Goal: Task Accomplishment & Management: Complete application form

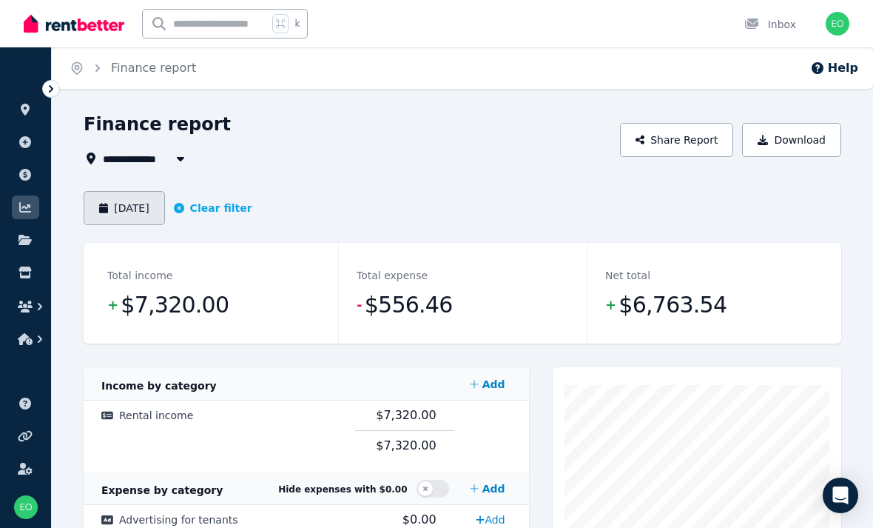
click at [124, 207] on button "[DATE]" at bounding box center [124, 208] width 81 height 34
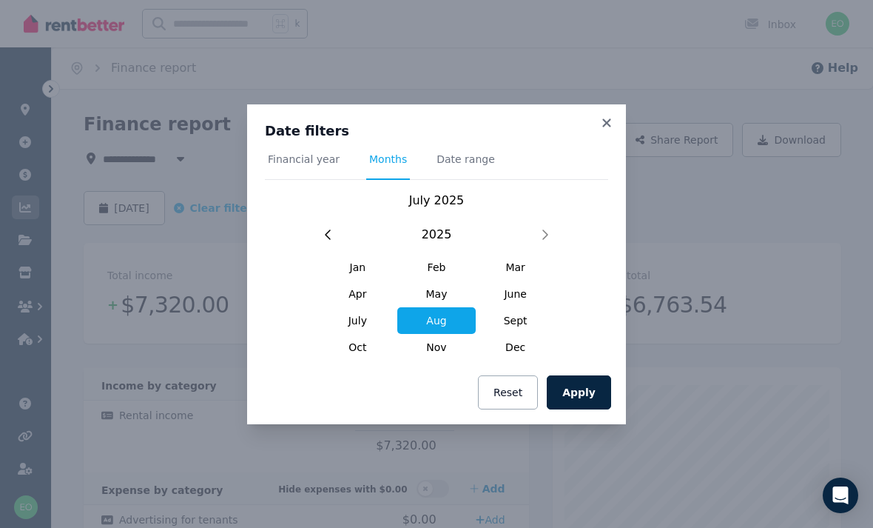
click at [436, 321] on span "Aug" at bounding box center [436, 320] width 79 height 27
click at [599, 389] on button "Apply" at bounding box center [579, 392] width 64 height 34
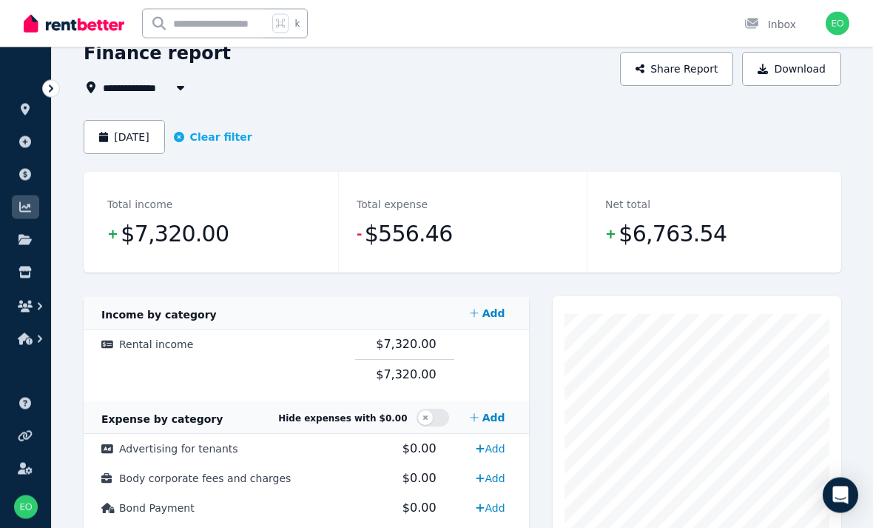
scroll to position [71, 0]
click at [127, 133] on button "[DATE]" at bounding box center [124, 137] width 81 height 34
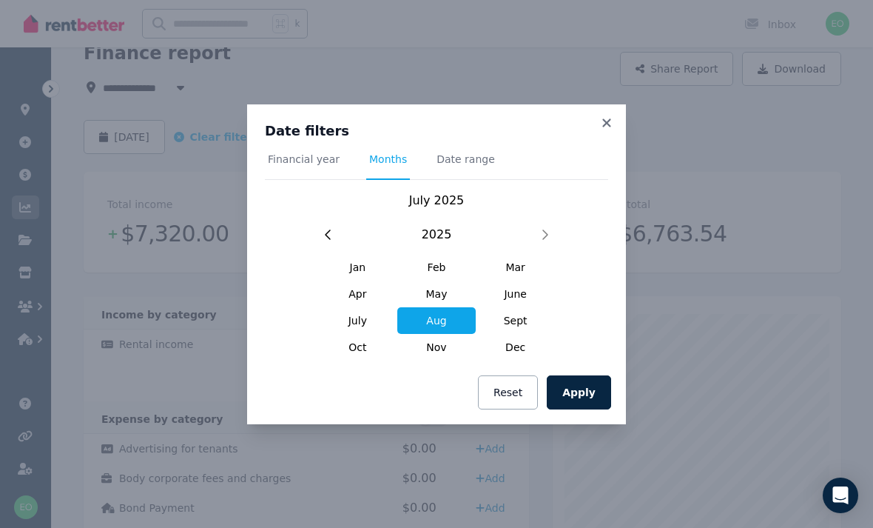
click at [411, 334] on span "Aug" at bounding box center [436, 320] width 79 height 27
click at [432, 334] on span "Aug" at bounding box center [436, 320] width 79 height 27
click at [430, 334] on span "Aug" at bounding box center [436, 320] width 79 height 27
click at [584, 409] on button "Apply" at bounding box center [579, 392] width 64 height 34
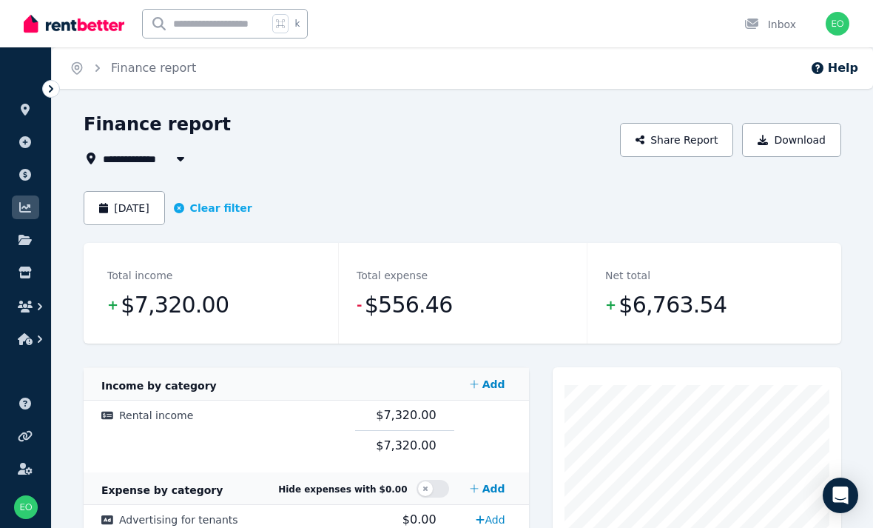
click at [93, 234] on header "[DATE] Clear filter" at bounding box center [463, 217] width 758 height 52
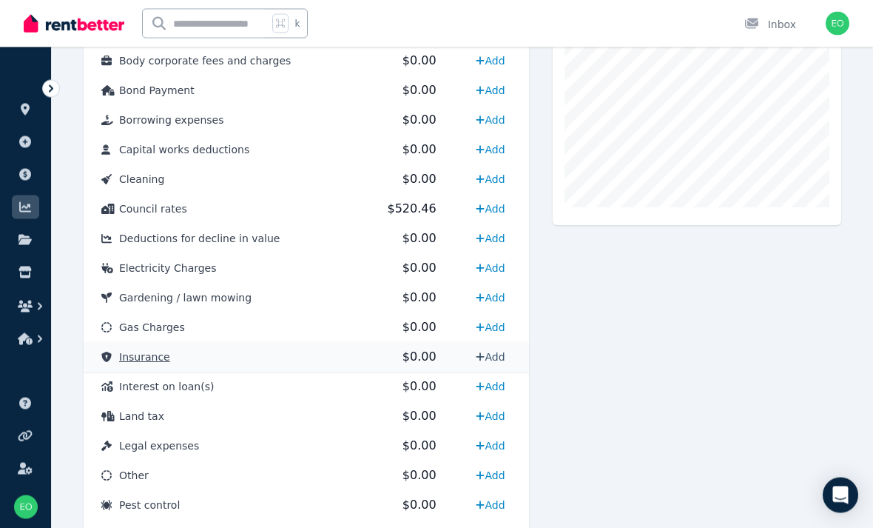
scroll to position [488, 0]
click at [492, 359] on link "Add" at bounding box center [490, 357] width 41 height 24
select select "**********"
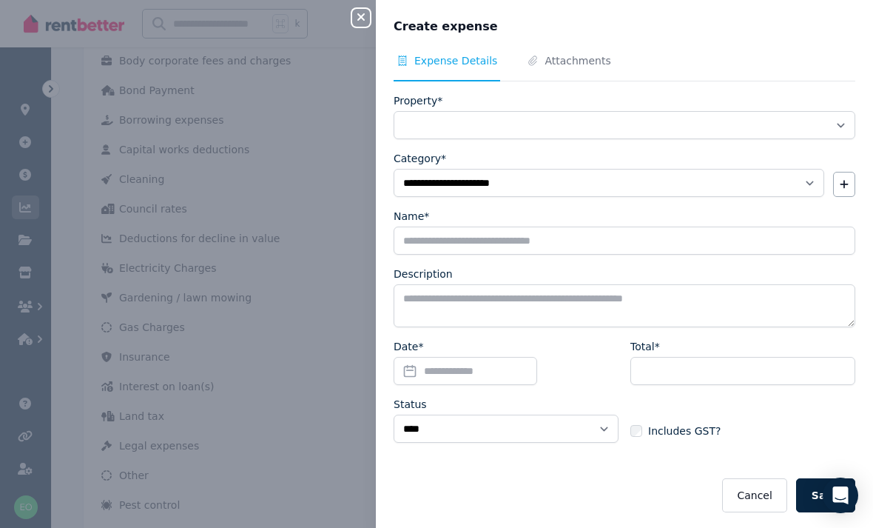
click at [357, 2] on div "Close panel" at bounding box center [367, 13] width 30 height 27
select select
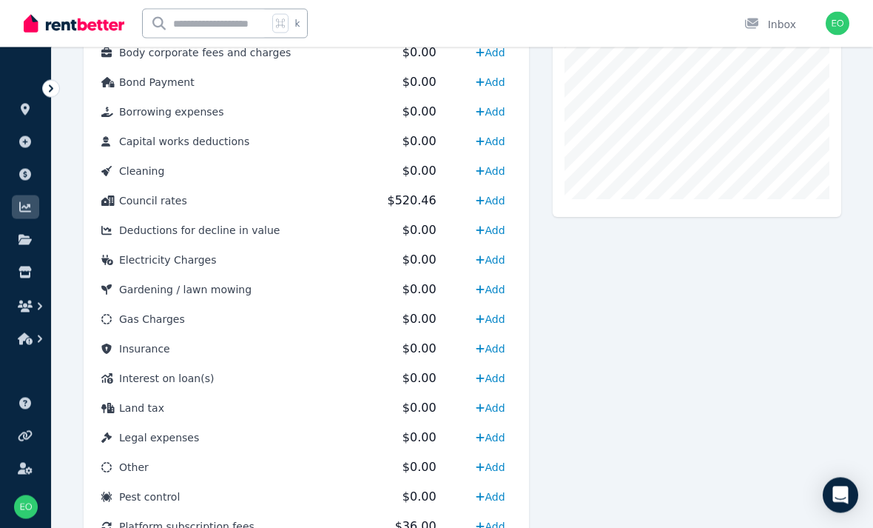
scroll to position [497, 0]
click at [485, 345] on link "Add" at bounding box center [490, 349] width 41 height 24
select select "**********"
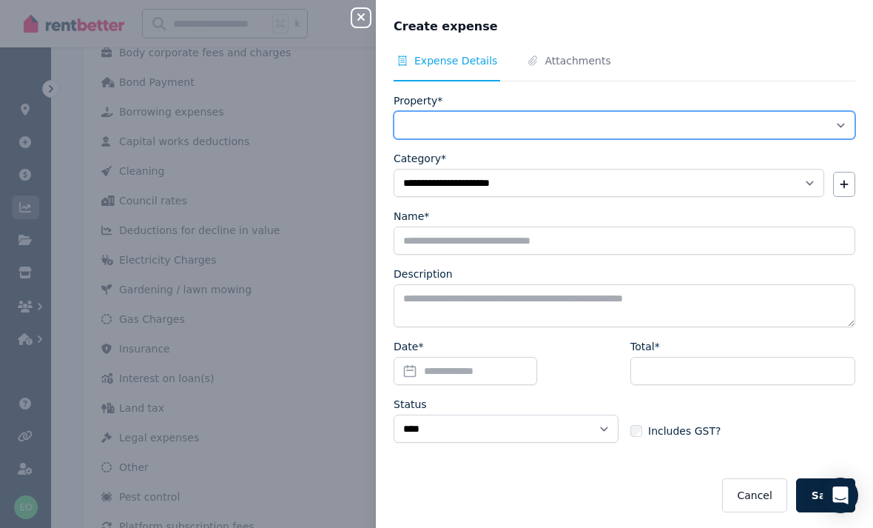
click at [589, 124] on select "**********" at bounding box center [625, 125] width 462 height 28
select select "**********"
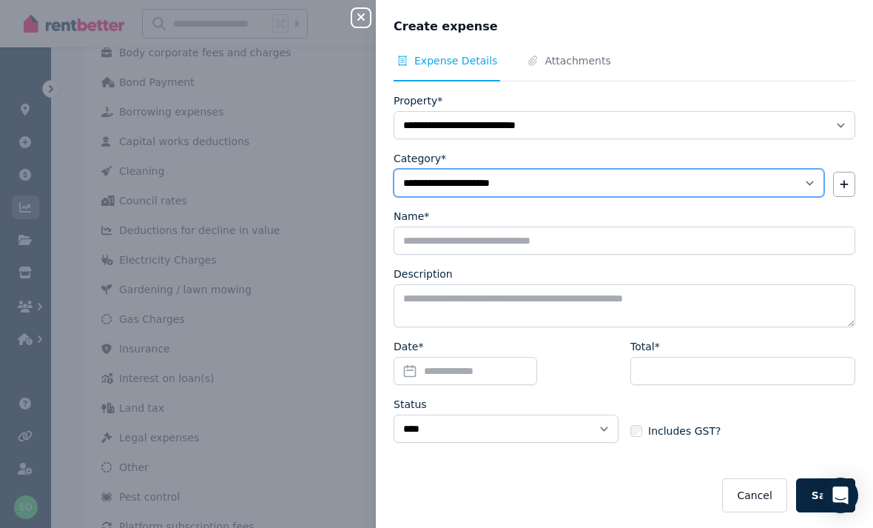
click at [679, 181] on select "**********" at bounding box center [609, 183] width 431 height 28
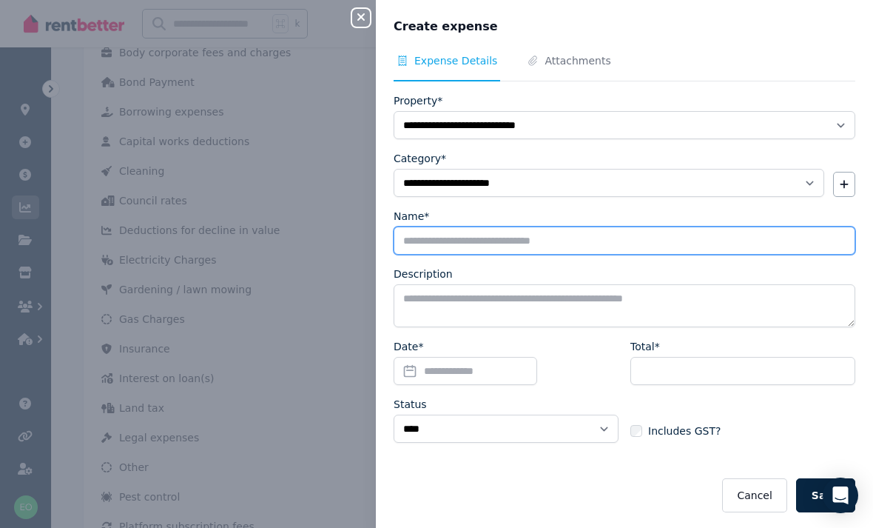
click at [570, 247] on input "Name*" at bounding box center [625, 240] width 462 height 28
type input "**********"
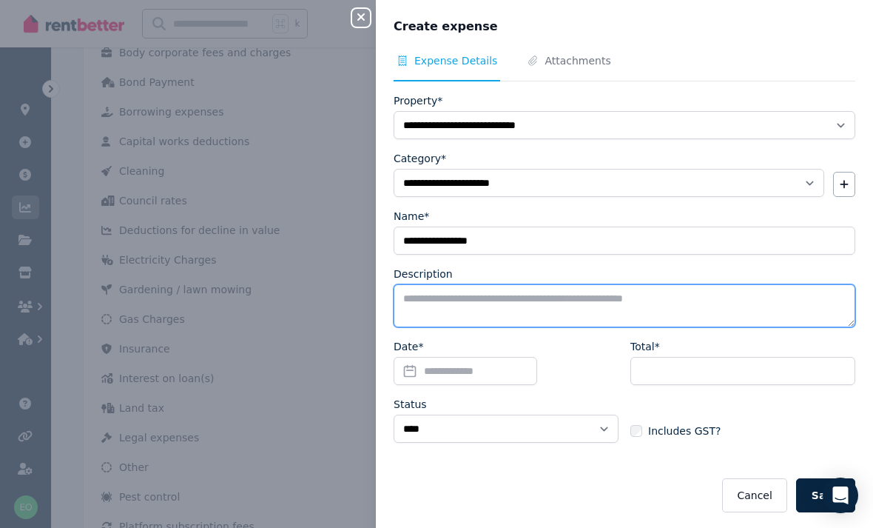
click at [555, 309] on textarea "Description" at bounding box center [625, 305] width 462 height 43
type textarea "******"
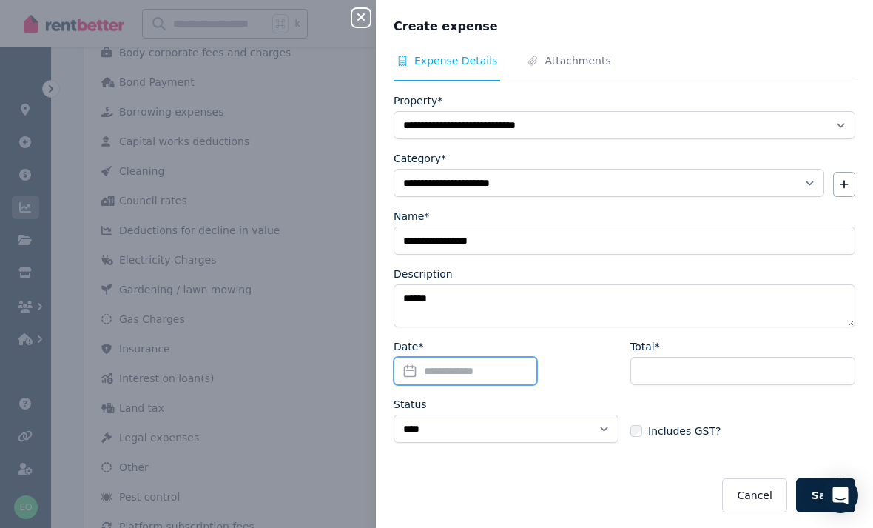
click at [472, 368] on input "Date*" at bounding box center [466, 371] width 144 height 28
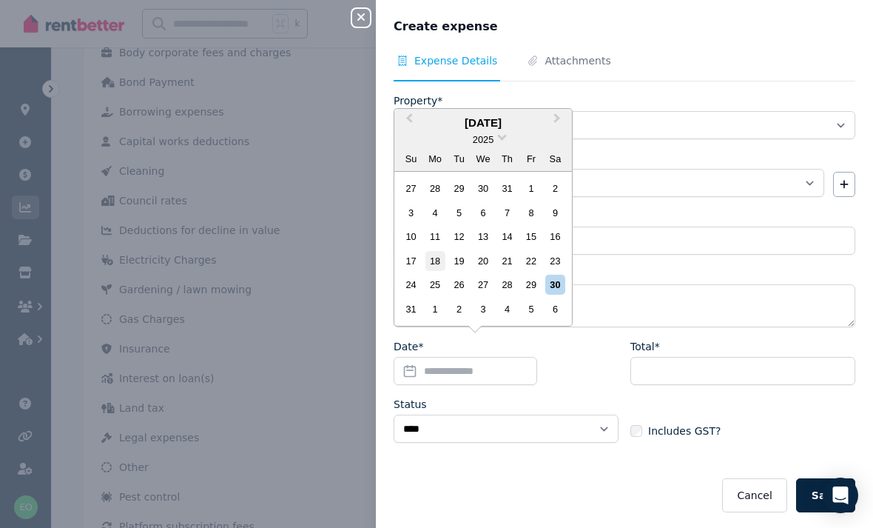
click at [436, 271] on div "18" at bounding box center [436, 261] width 20 height 20
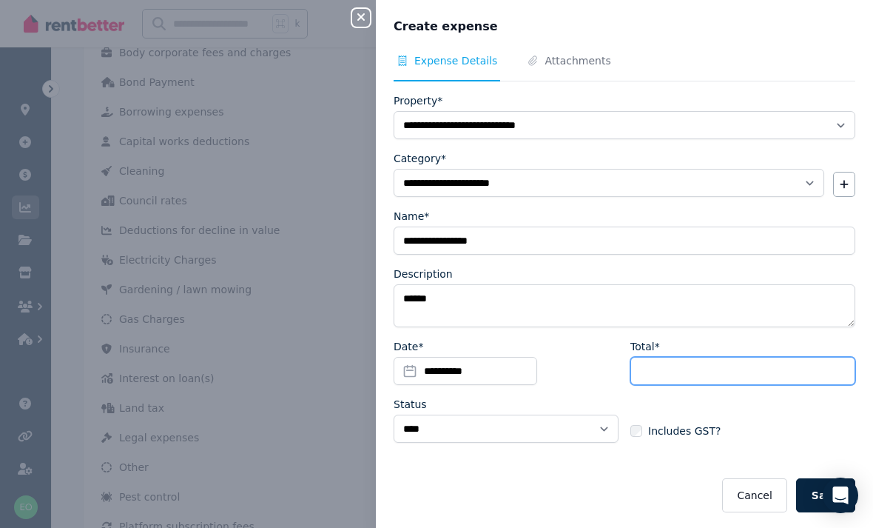
click at [719, 371] on input "Total*" at bounding box center [742, 371] width 225 height 28
type input "******"
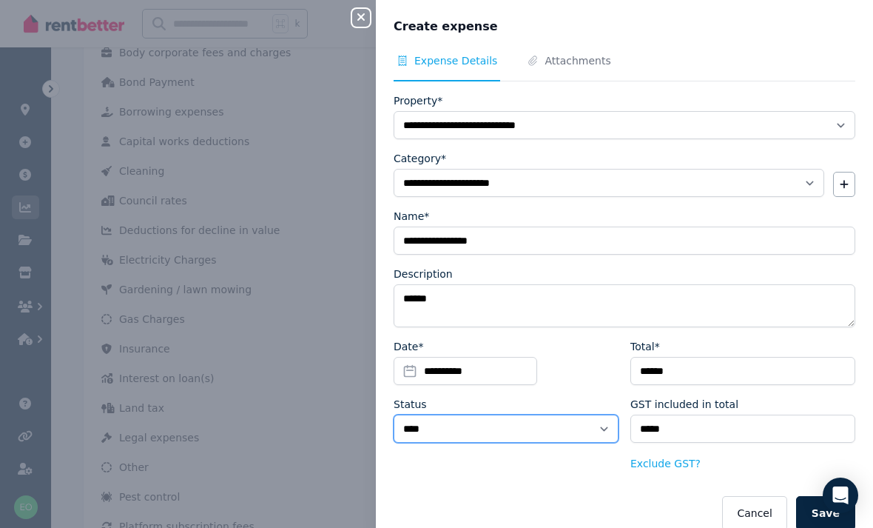
click at [600, 435] on select "****** ****" at bounding box center [506, 428] width 225 height 28
click at [838, 503] on button "Save" at bounding box center [825, 513] width 59 height 34
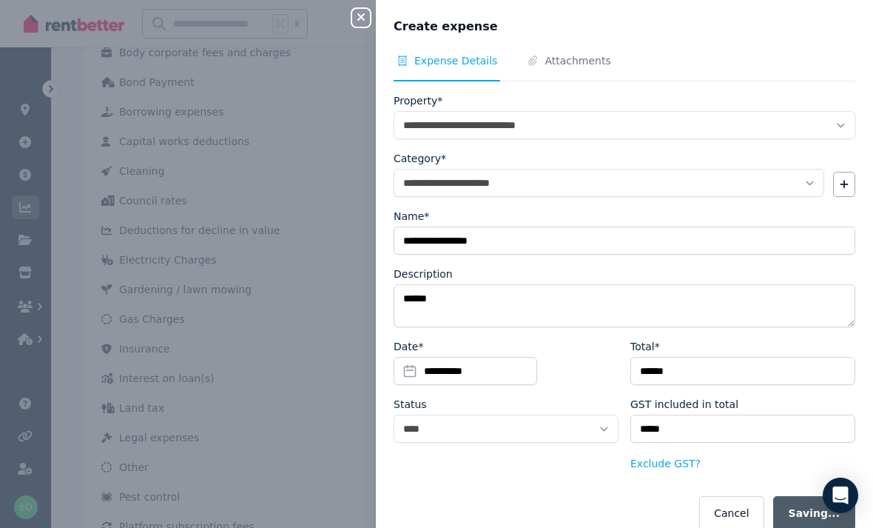
select select
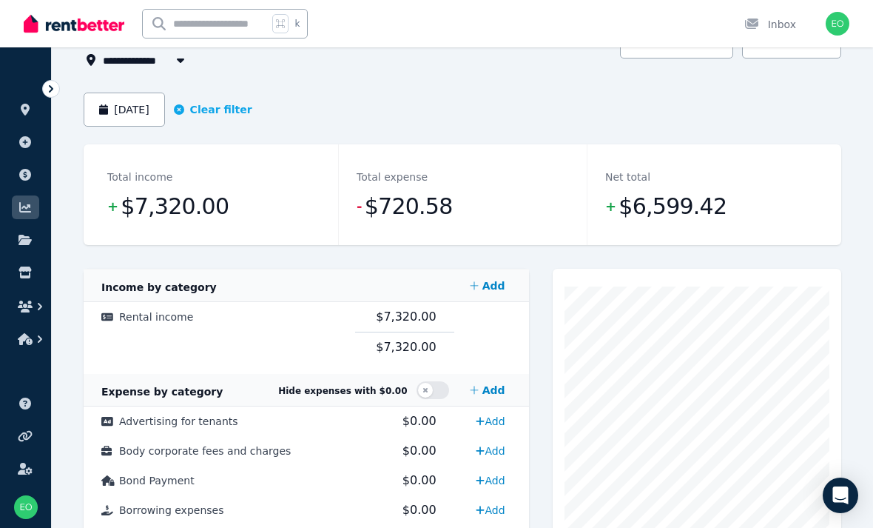
scroll to position [0, 0]
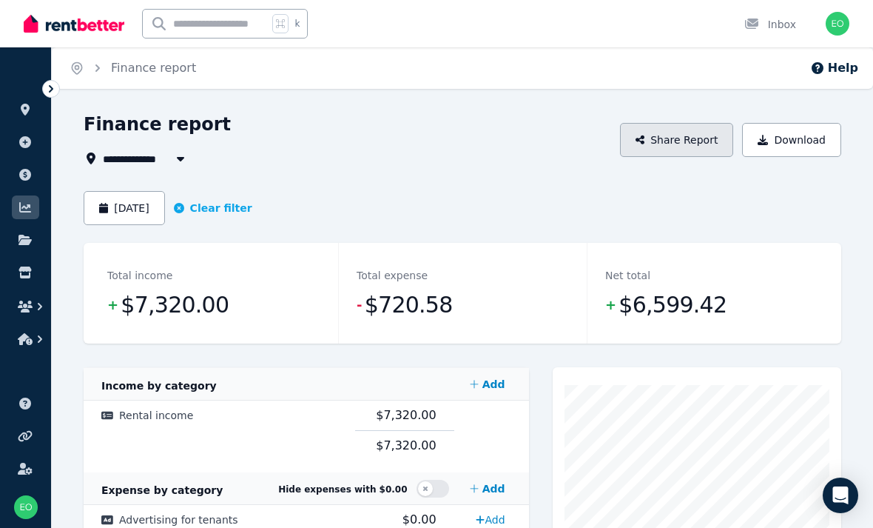
click at [705, 147] on button "Share Report" at bounding box center [677, 140] width 114 height 34
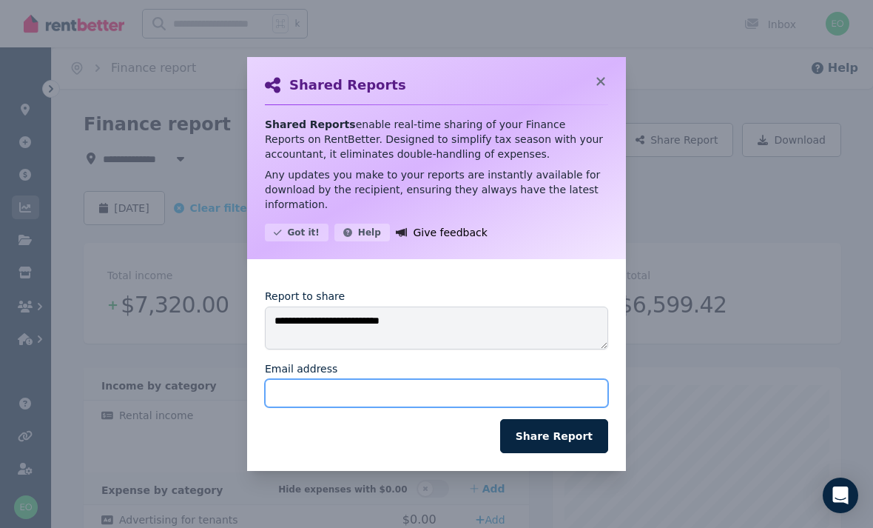
click at [378, 395] on input "Email address" at bounding box center [436, 393] width 343 height 28
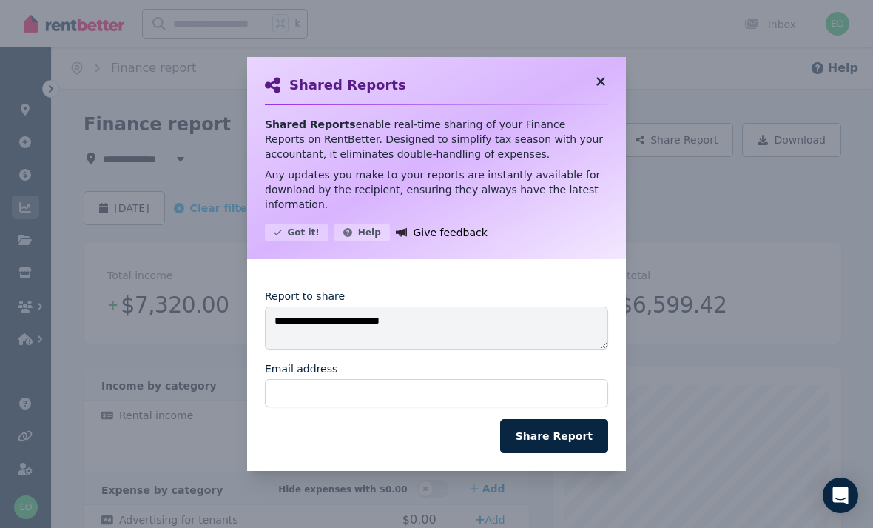
click at [594, 80] on icon at bounding box center [600, 81] width 15 height 13
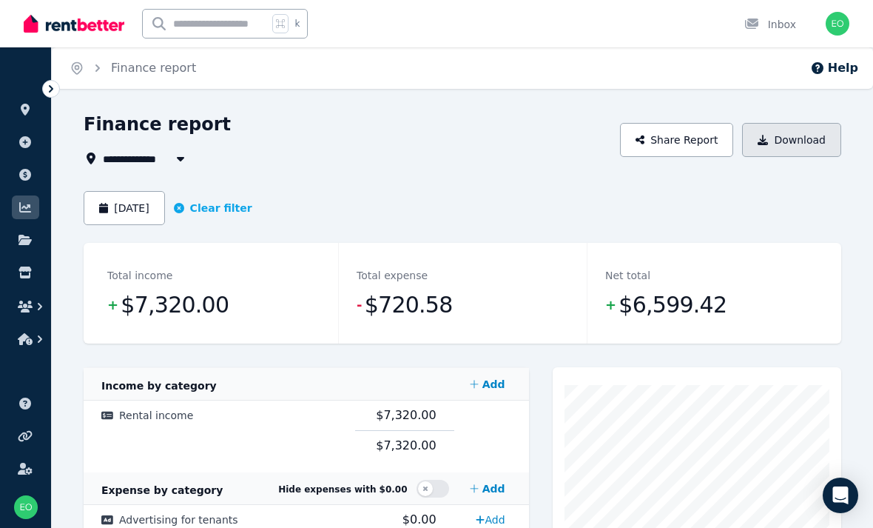
click at [819, 135] on button "Download" at bounding box center [791, 140] width 99 height 34
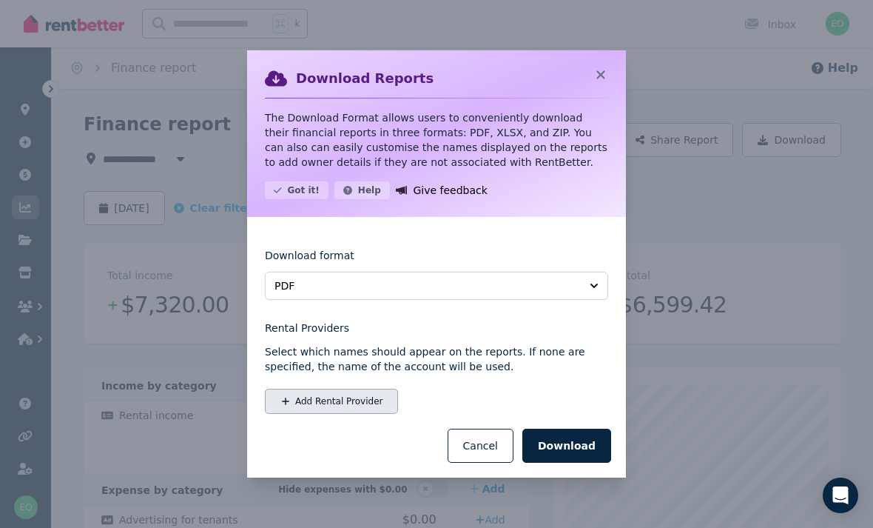
click at [345, 403] on button "Add Rental Provider" at bounding box center [331, 401] width 133 height 25
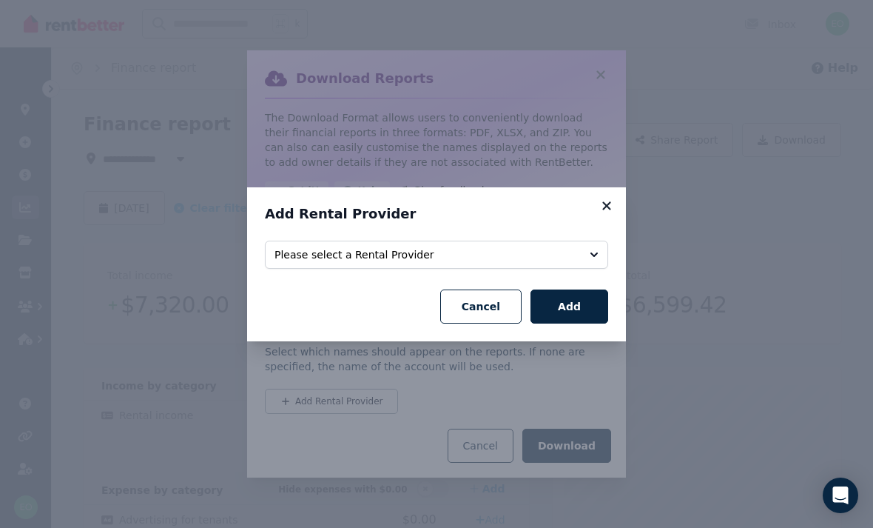
click at [606, 206] on icon at bounding box center [606, 205] width 8 height 8
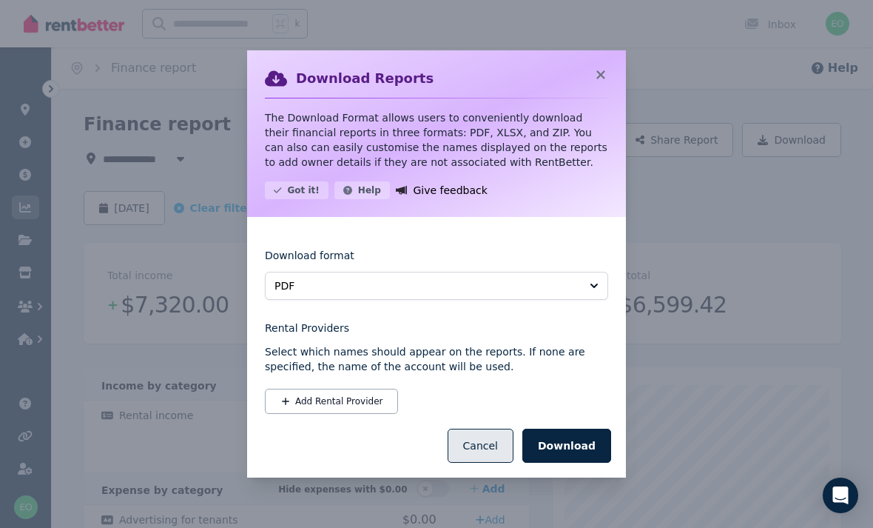
click at [499, 447] on button "Cancel" at bounding box center [481, 445] width 66 height 34
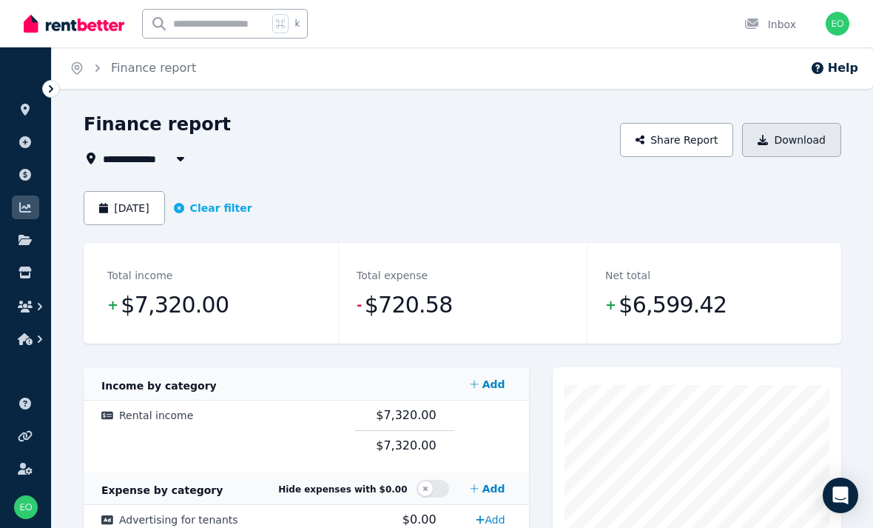
click at [805, 145] on button "Download" at bounding box center [791, 140] width 99 height 34
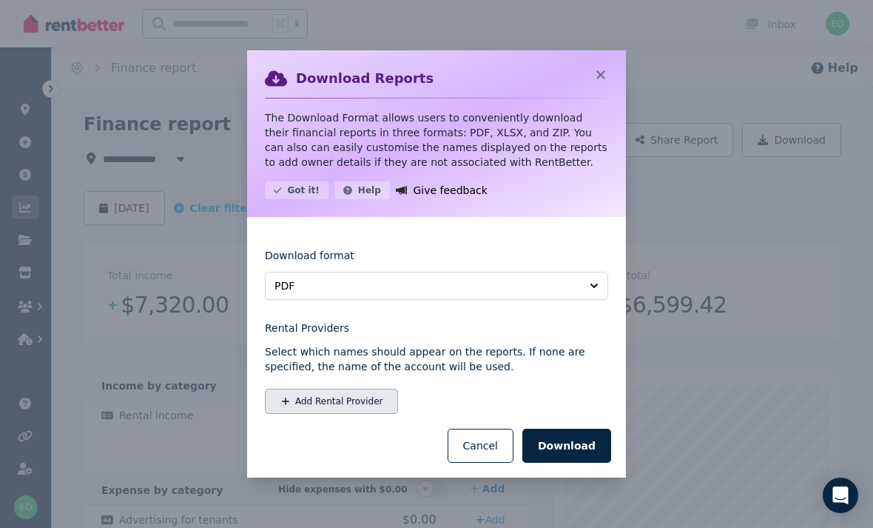
click at [352, 400] on button "Add Rental Provider" at bounding box center [331, 401] width 133 height 25
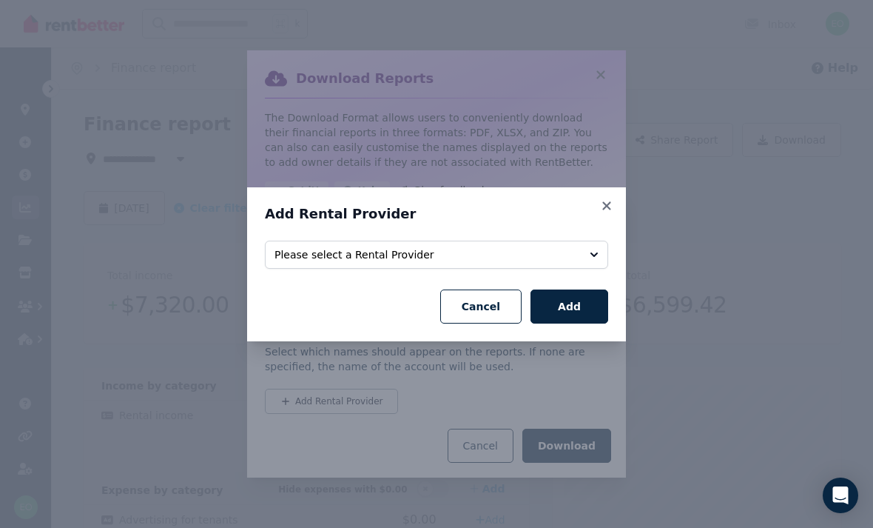
click at [594, 255] on button "Please select a Rental Provider" at bounding box center [436, 255] width 343 height 28
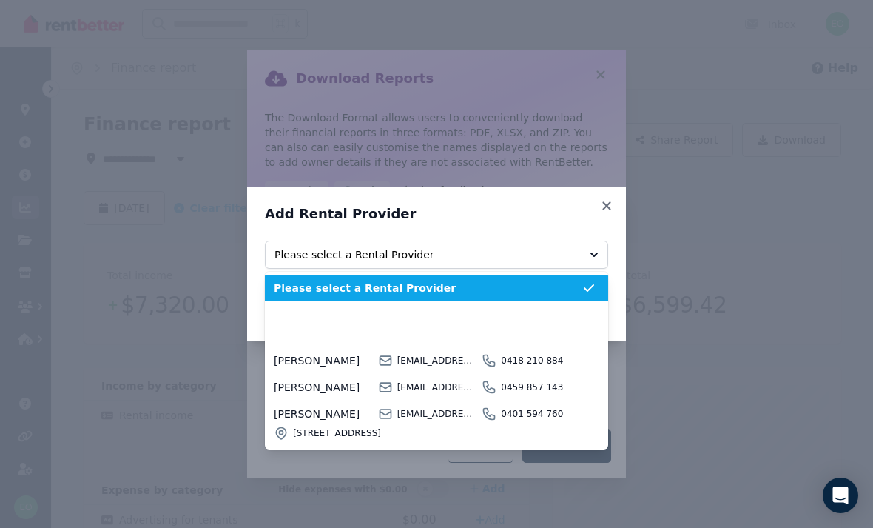
click at [332, 320] on span "[PERSON_NAME]" at bounding box center [324, 314] width 100 height 15
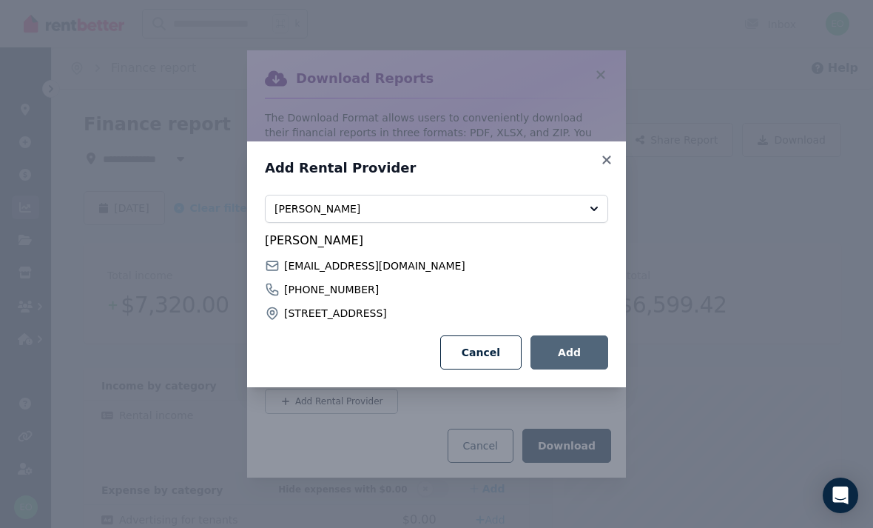
click at [575, 358] on button "Add" at bounding box center [570, 352] width 78 height 34
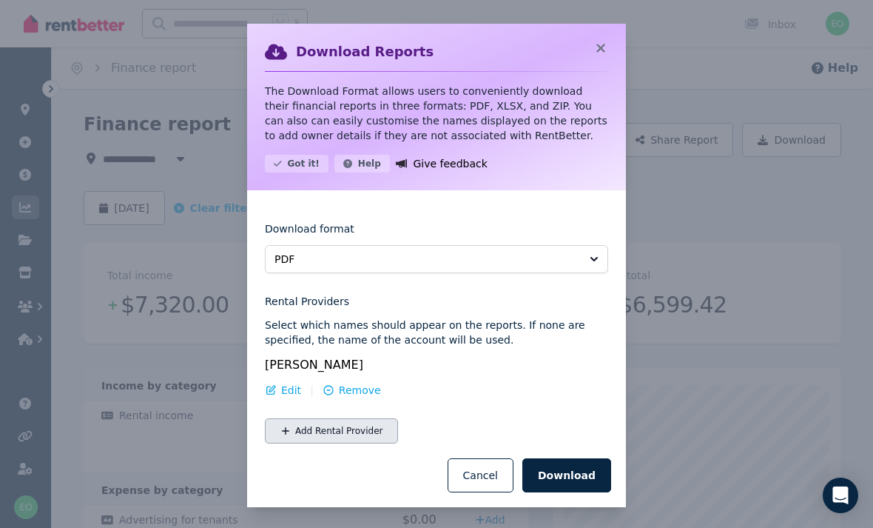
click at [345, 437] on button "Add Rental Provider" at bounding box center [331, 430] width 133 height 25
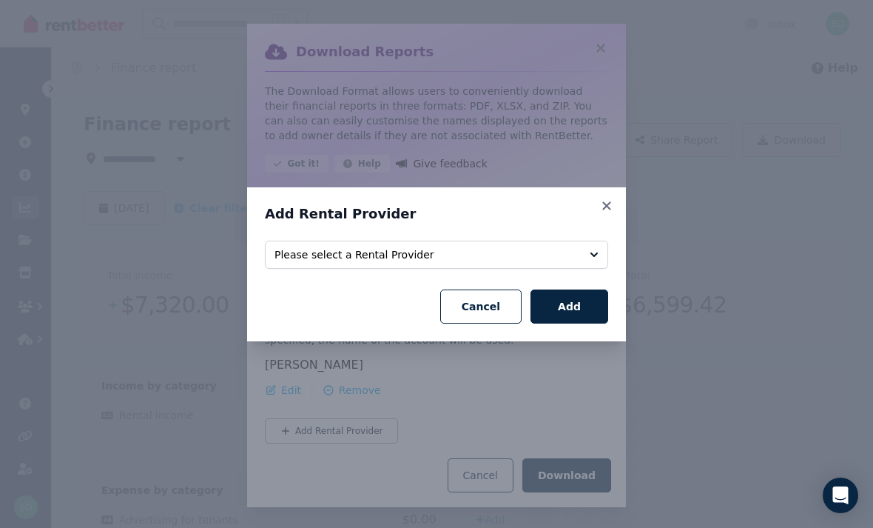
click at [559, 254] on span "Please select a Rental Provider" at bounding box center [426, 254] width 303 height 15
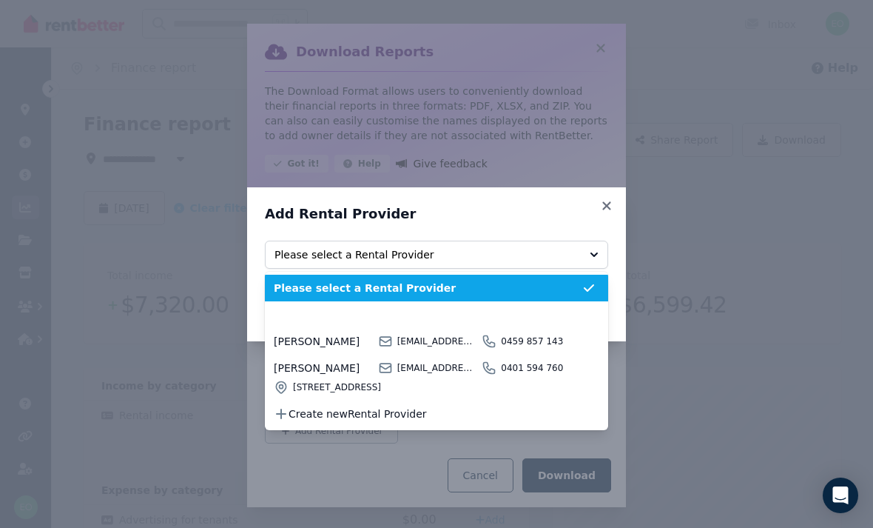
click at [329, 313] on span "[PERSON_NAME]" at bounding box center [324, 314] width 100 height 15
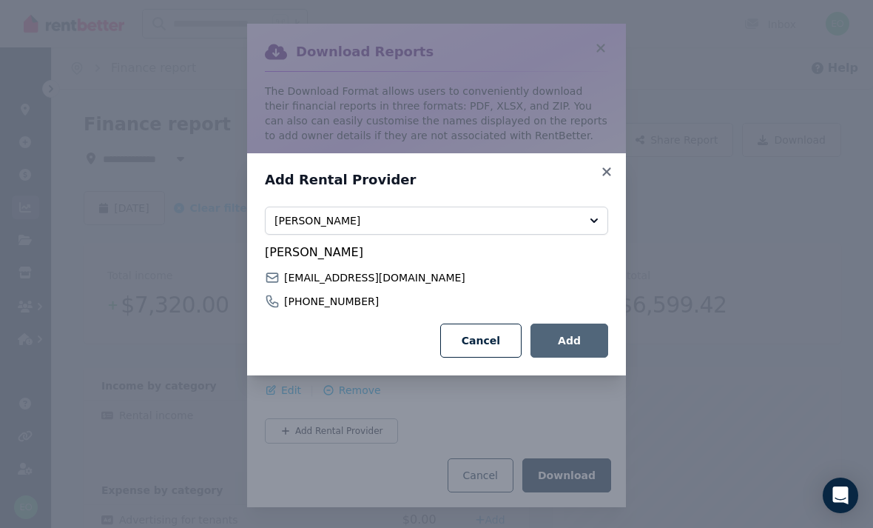
click at [582, 335] on button "Add" at bounding box center [570, 340] width 78 height 34
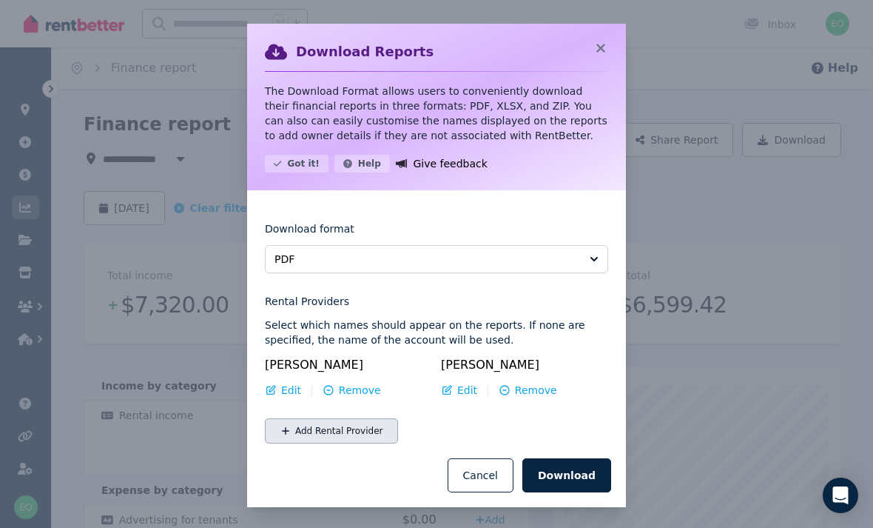
click at [351, 427] on button "Add Rental Provider" at bounding box center [331, 430] width 133 height 25
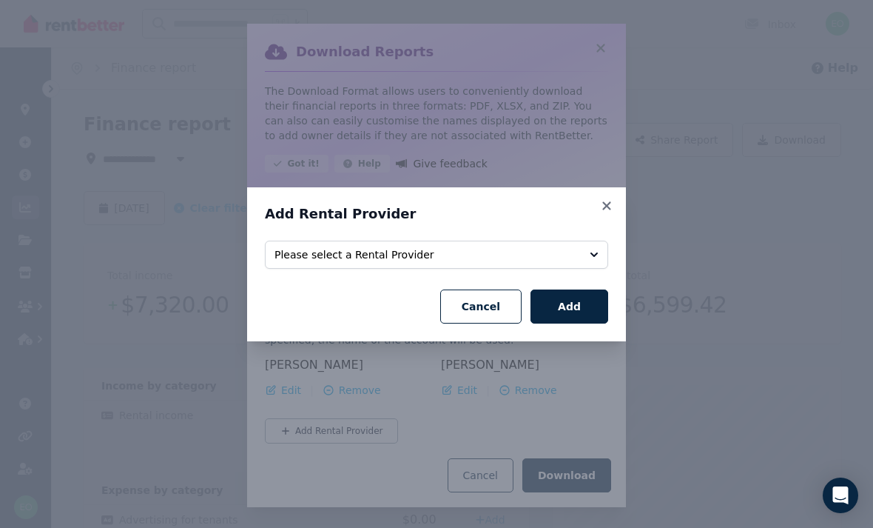
click at [592, 260] on button "Please select a Rental Provider" at bounding box center [436, 255] width 343 height 28
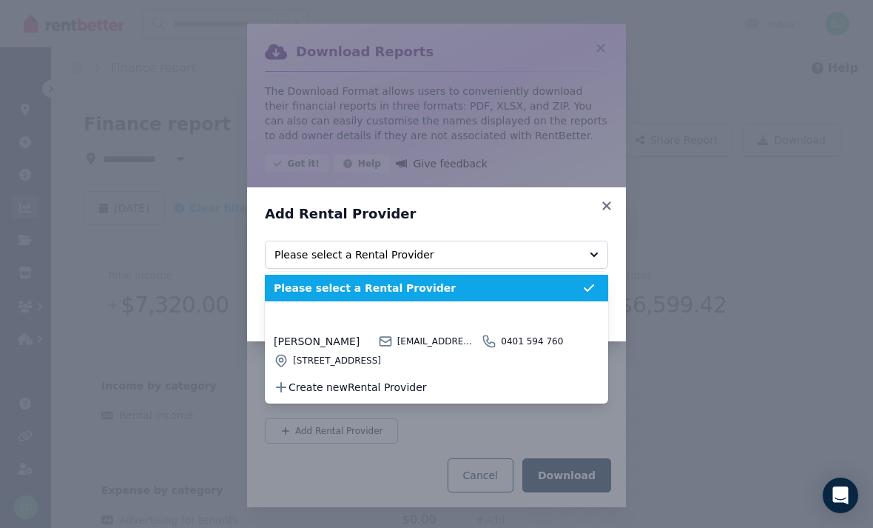
click at [329, 320] on span "[PERSON_NAME]" at bounding box center [324, 314] width 100 height 15
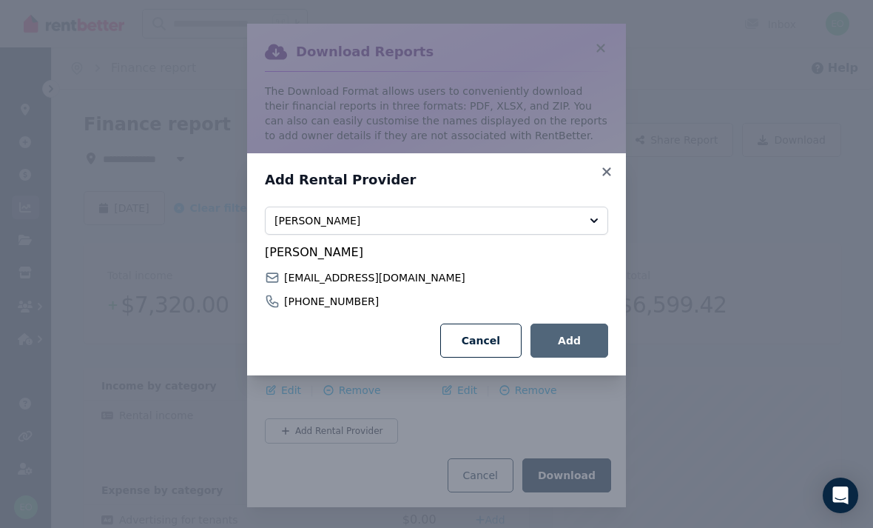
click at [598, 343] on button "Add" at bounding box center [570, 340] width 78 height 34
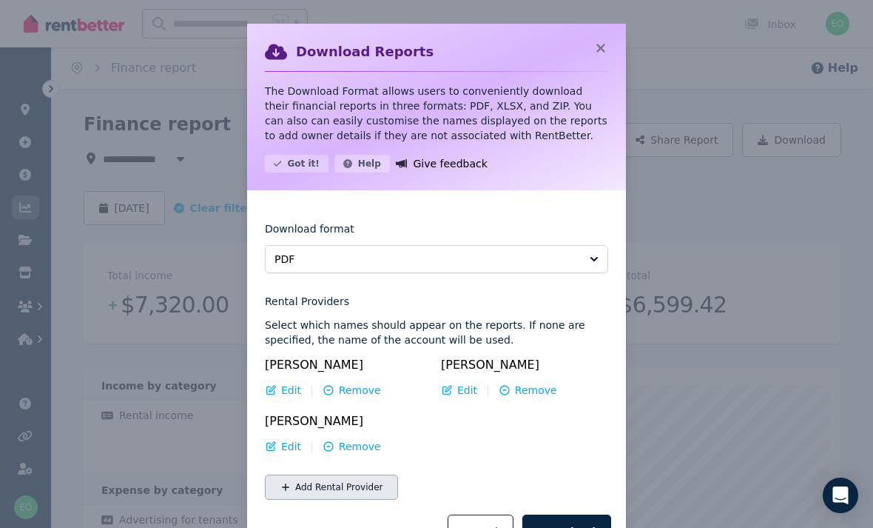
click at [340, 494] on button "Add Rental Provider" at bounding box center [331, 486] width 133 height 25
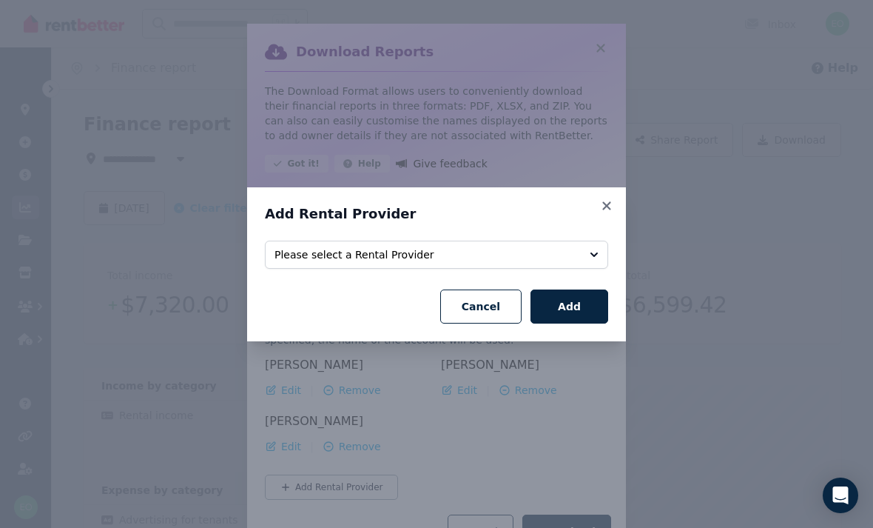
click at [569, 268] on button "Please select a Rental Provider" at bounding box center [436, 255] width 343 height 28
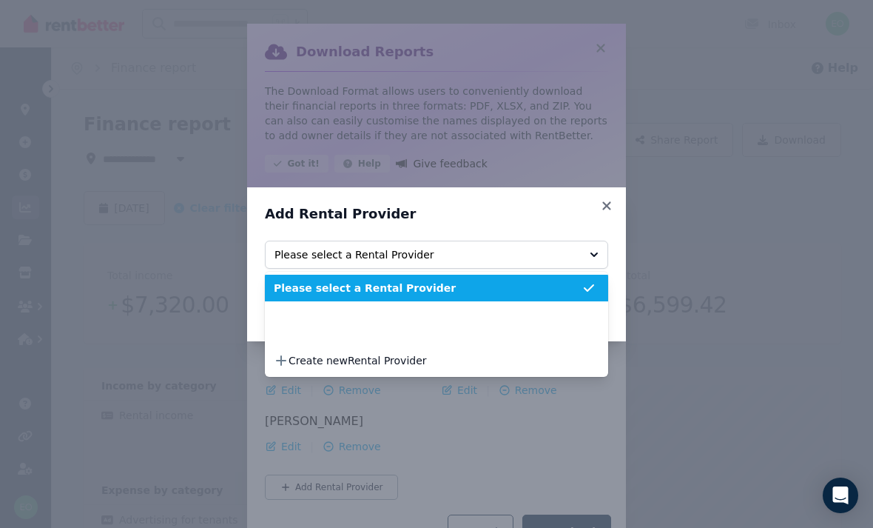
click at [435, 334] on span "[STREET_ADDRESS]" at bounding box center [437, 334] width 289 height 12
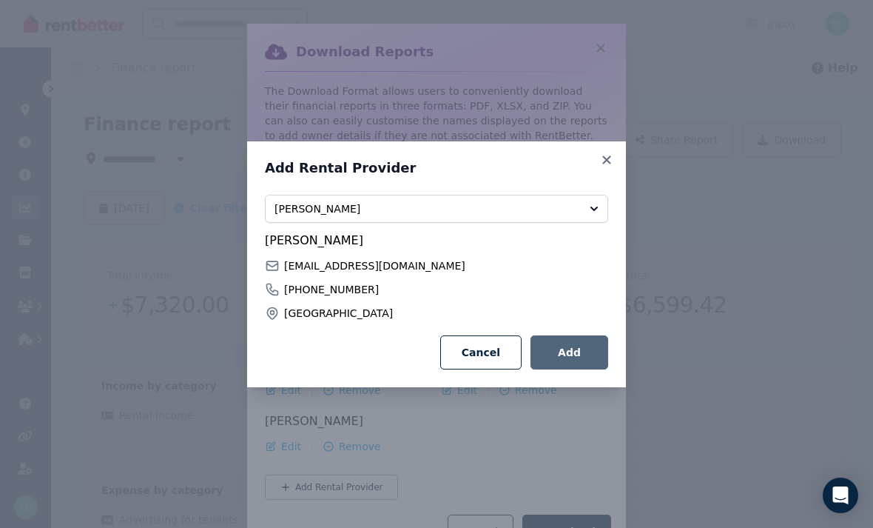
click at [572, 349] on button "Add" at bounding box center [570, 352] width 78 height 34
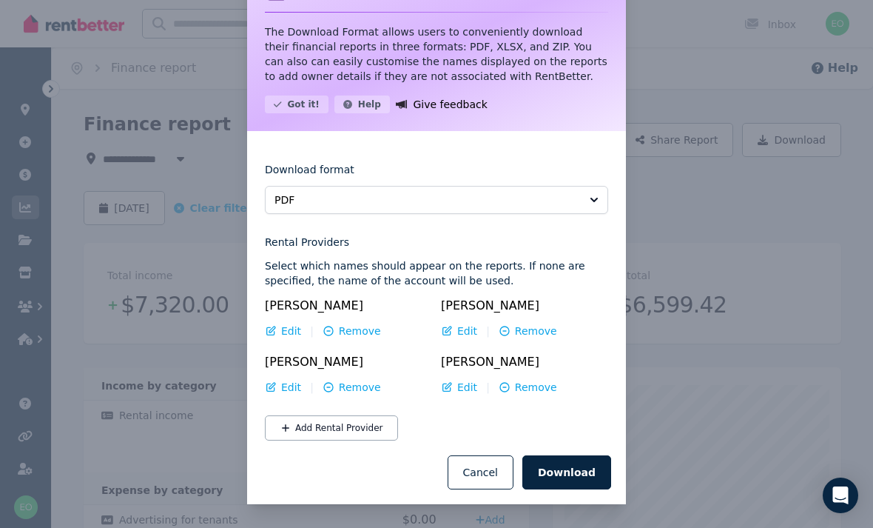
scroll to position [60, 0]
click at [583, 471] on button "Download" at bounding box center [566, 472] width 89 height 34
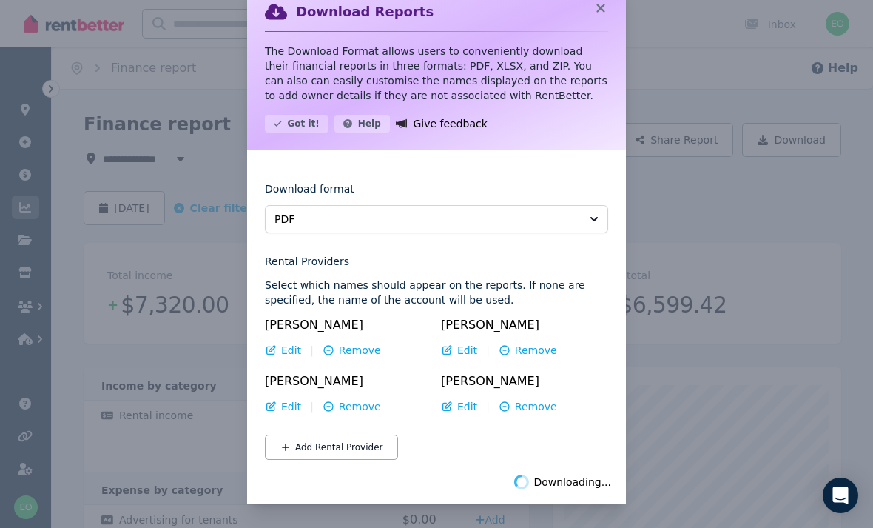
scroll to position [41, 0]
